Goal: Task Accomplishment & Management: Use online tool/utility

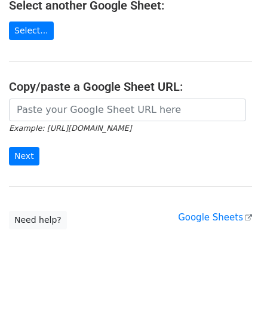
scroll to position [156, 0]
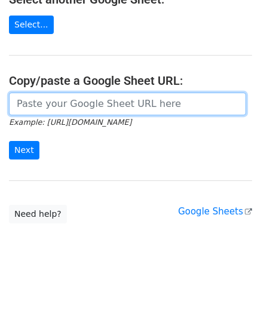
click at [57, 103] on input "url" at bounding box center [127, 104] width 237 height 23
paste input "[URL][DOMAIN_NAME]"
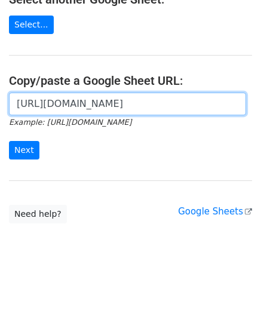
scroll to position [0, 259]
type input "[URL][DOMAIN_NAME]"
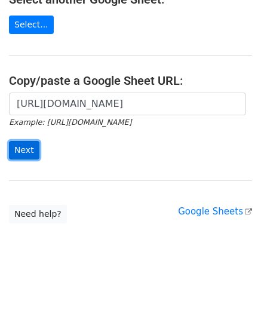
click at [20, 146] on input "Next" at bounding box center [24, 150] width 30 height 19
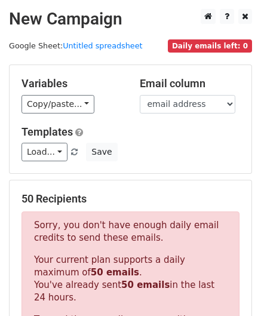
scroll to position [403, 0]
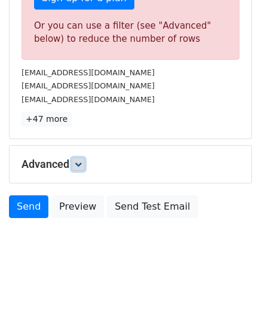
click at [78, 161] on icon at bounding box center [78, 164] width 7 height 7
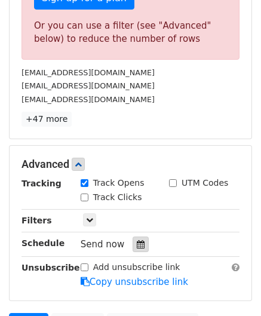
click at [139, 241] on div at bounding box center [141, 244] width 16 height 16
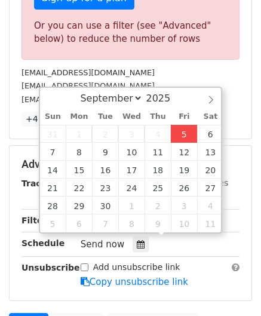
type input "2025-09-05 12:00"
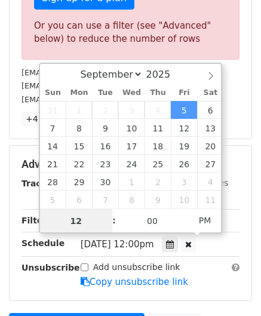
paste input "0"
type input "10"
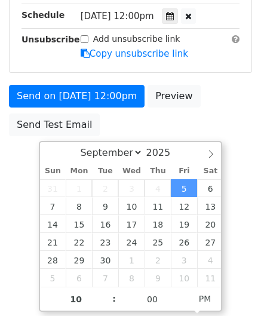
type input "2025-09-05 22:00"
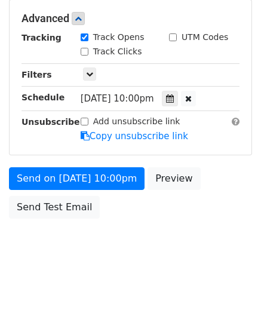
scroll to position [548, 0]
